Goal: Navigation & Orientation: Find specific page/section

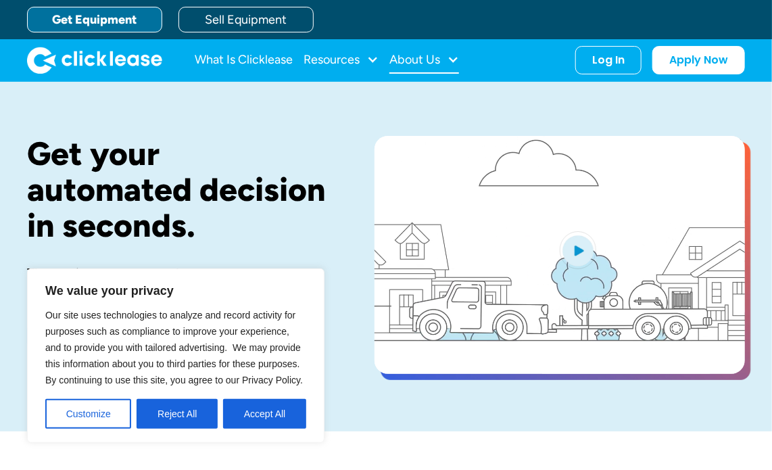
click at [456, 53] on div at bounding box center [453, 59] width 12 height 12
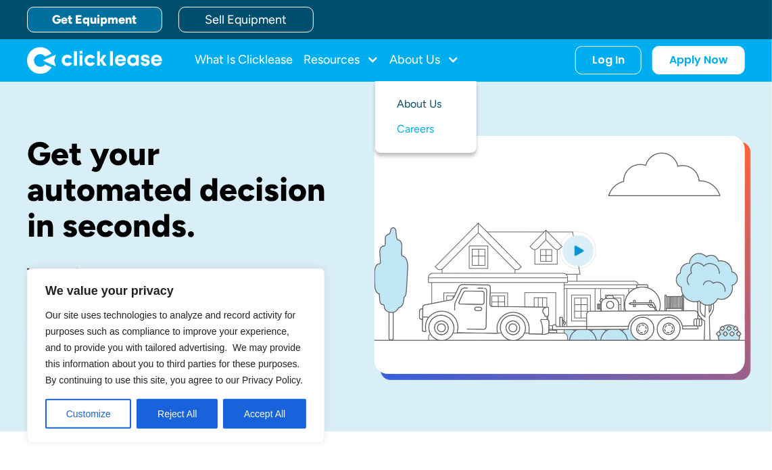
click at [443, 107] on link "About Us" at bounding box center [426, 104] width 58 height 25
